Goal: Information Seeking & Learning: Learn about a topic

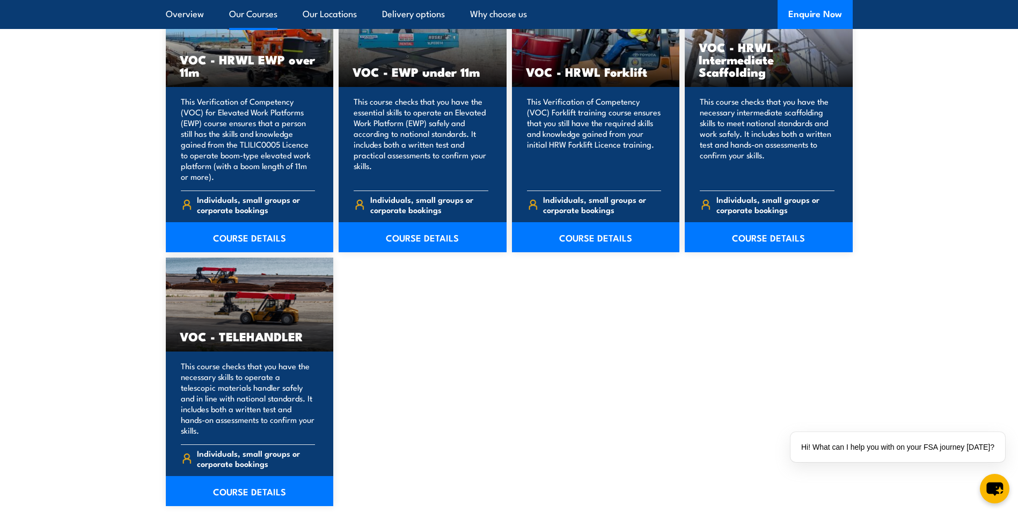
scroll to position [1449, 0]
click at [271, 490] on link "COURSE DETAILS" at bounding box center [250, 490] width 168 height 30
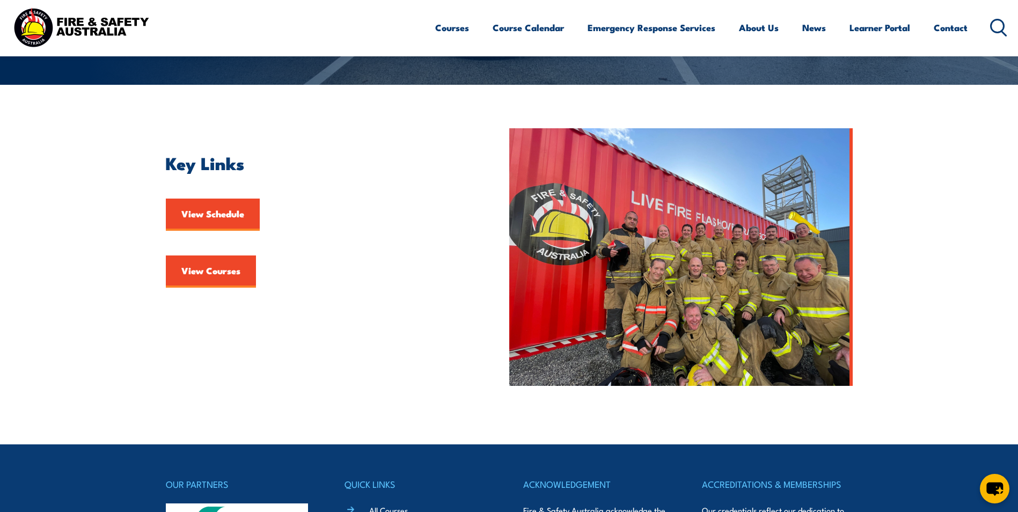
scroll to position [268, 0]
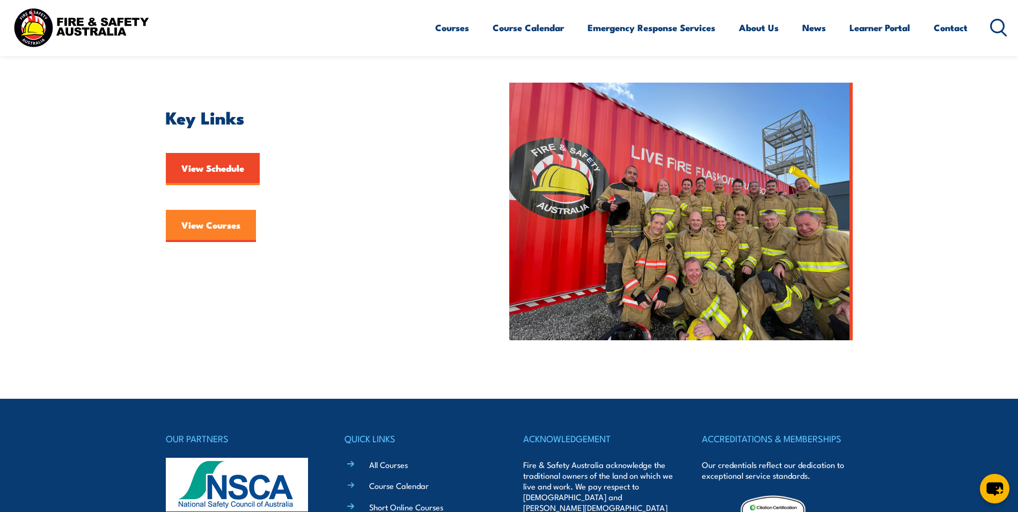
click at [219, 223] on link "View Courses" at bounding box center [211, 226] width 90 height 32
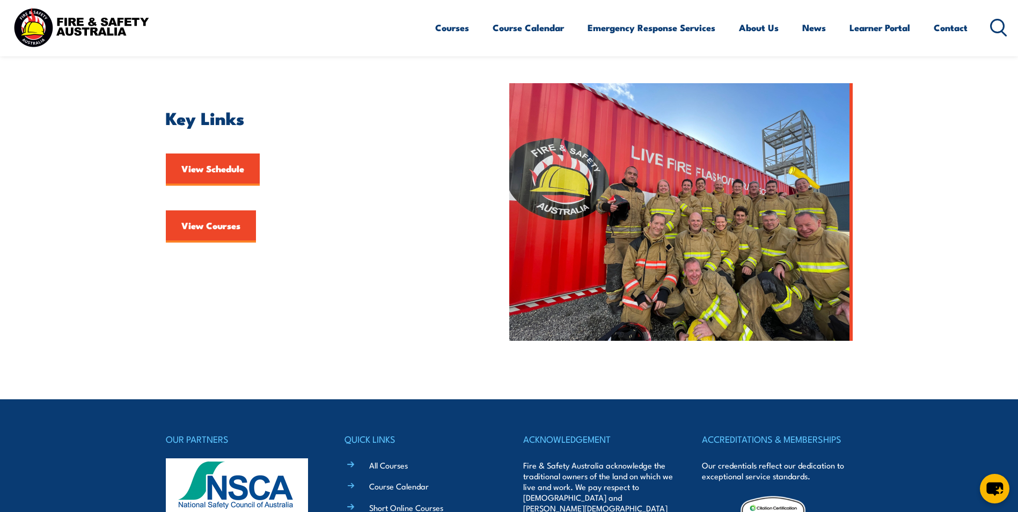
scroll to position [268, 0]
